Goal: Contribute content

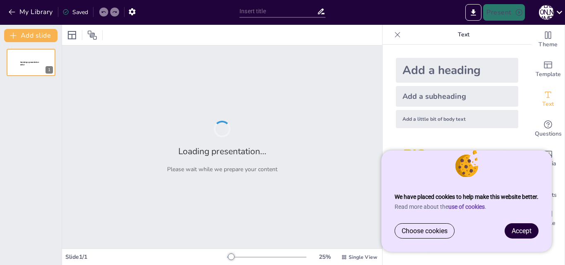
type input "Колообіг кисню в природі та роль озону в екосистемі"
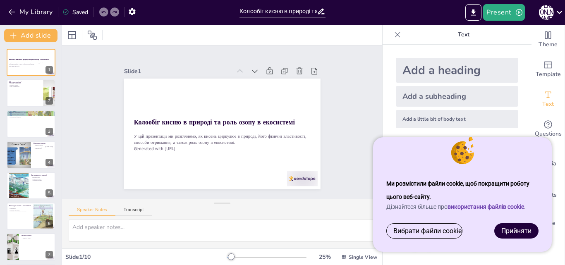
click at [501, 224] on link "Прийняти" at bounding box center [516, 231] width 43 height 14
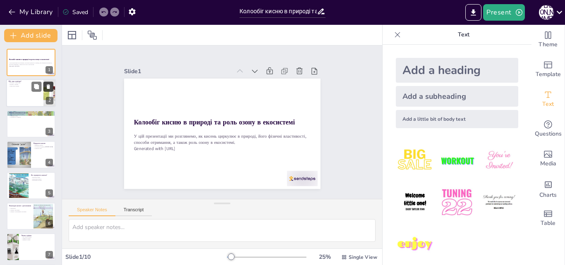
click at [43, 88] on button at bounding box center [48, 87] width 10 height 10
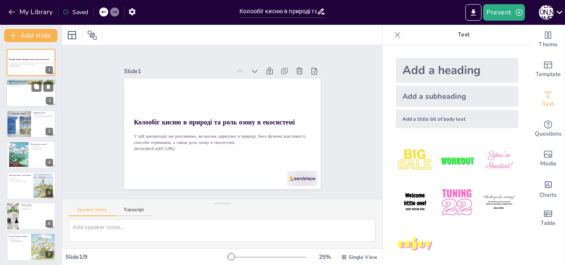
click at [30, 96] on div at bounding box center [31, 93] width 50 height 28
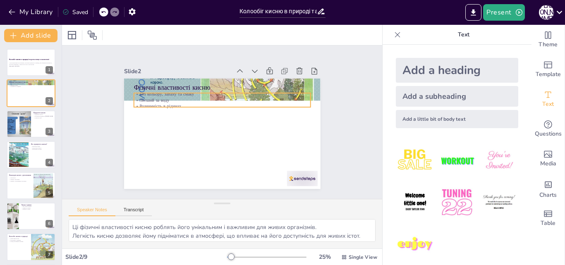
click at [156, 103] on p "Розчинність в рідинах" at bounding box center [224, 106] width 176 height 24
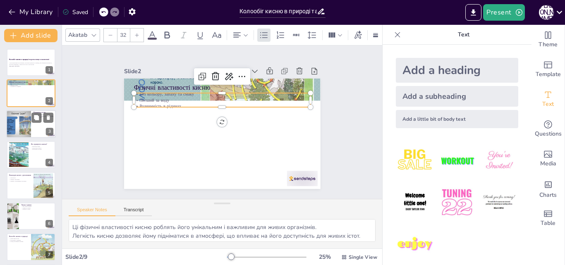
click at [12, 134] on div at bounding box center [18, 124] width 37 height 28
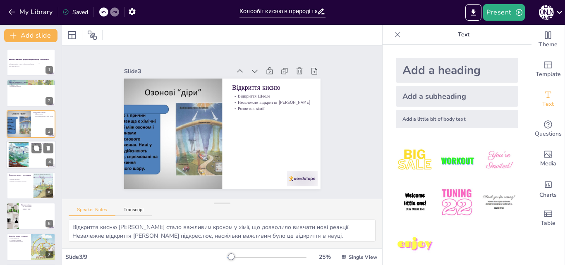
click at [15, 151] on div at bounding box center [18, 154] width 36 height 25
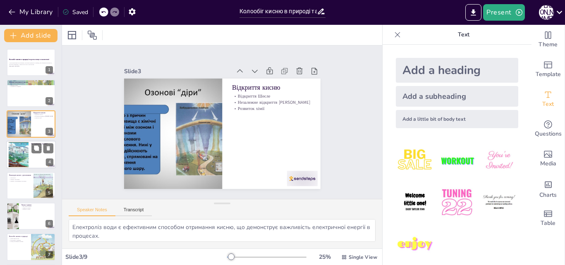
scroll to position [1, 0]
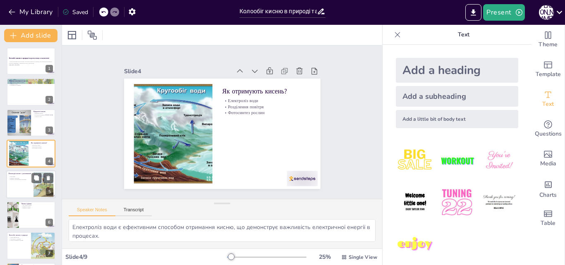
click at [21, 180] on p "Реакція з органічними сполуками" at bounding box center [20, 180] width 22 height 2
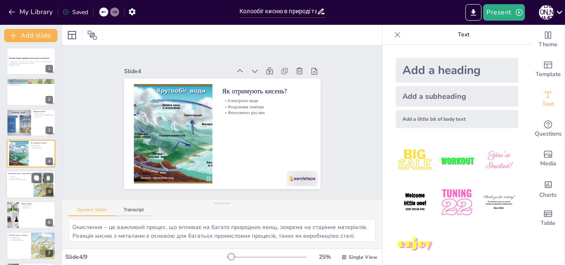
scroll to position [32, 0]
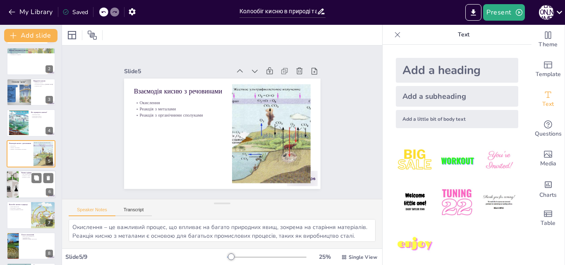
click at [24, 188] on div at bounding box center [31, 184] width 50 height 28
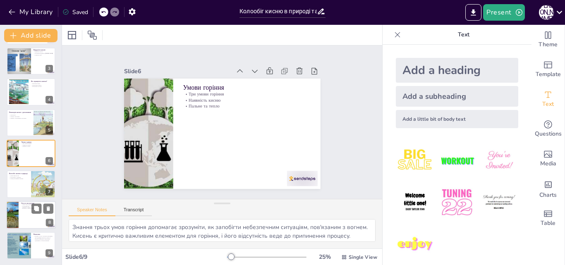
click at [22, 214] on div at bounding box center [31, 215] width 50 height 28
type textarea "Озон захищає живі організми від шкідливого впливу ультрафіолетового випромінюва…"
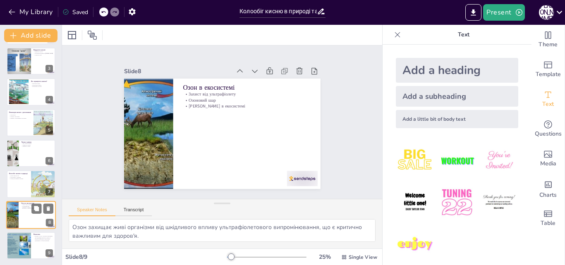
scroll to position [64, 0]
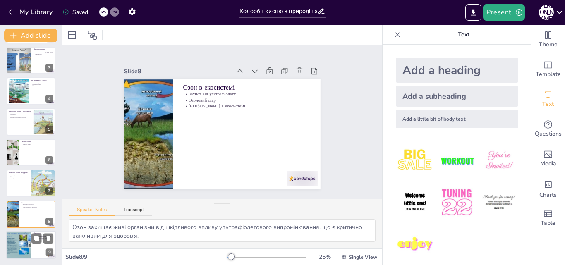
click at [25, 238] on div at bounding box center [18, 245] width 37 height 28
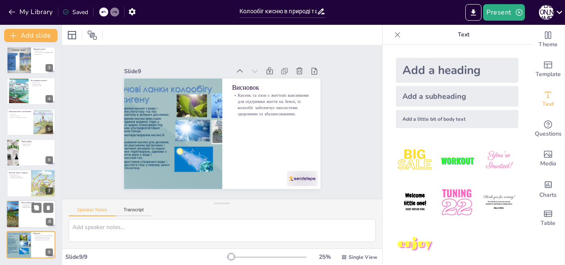
scroll to position [0, 0]
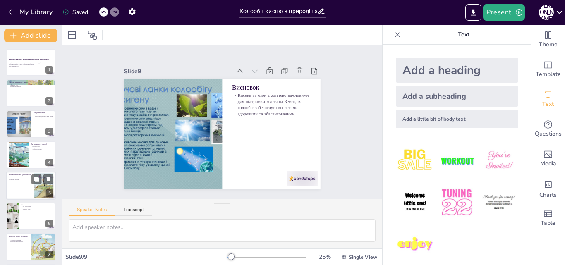
click at [36, 189] on div at bounding box center [42, 185] width 33 height 25
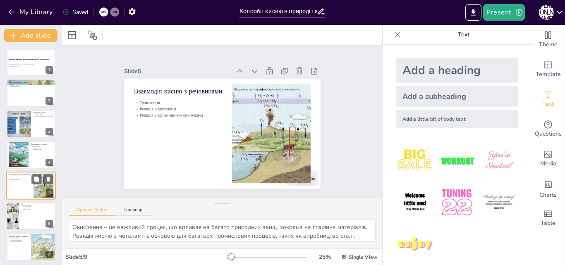
scroll to position [32, 0]
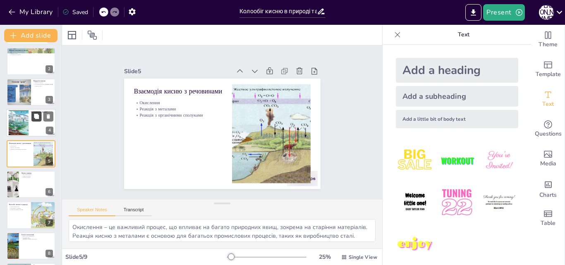
click at [40, 115] on button at bounding box center [36, 117] width 10 height 10
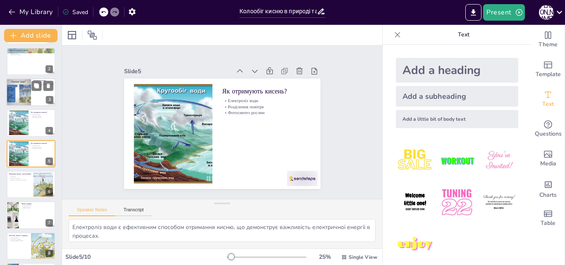
click at [26, 95] on div at bounding box center [18, 92] width 37 height 28
type textarea "Відкриття кисню [PERSON_NAME] стало важливим кроком у хімії, що дозволило вивча…"
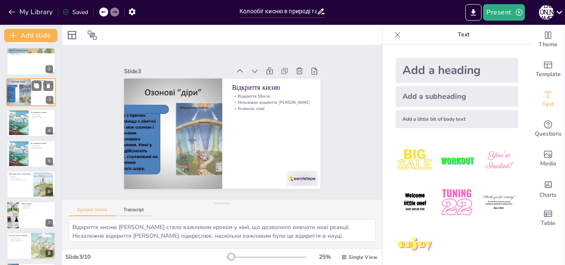
scroll to position [0, 0]
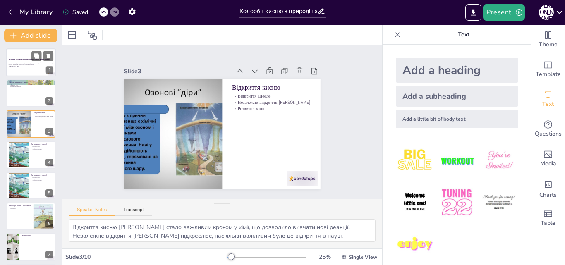
click at [19, 70] on div at bounding box center [31, 62] width 50 height 28
